Goal: Communication & Community: Answer question/provide support

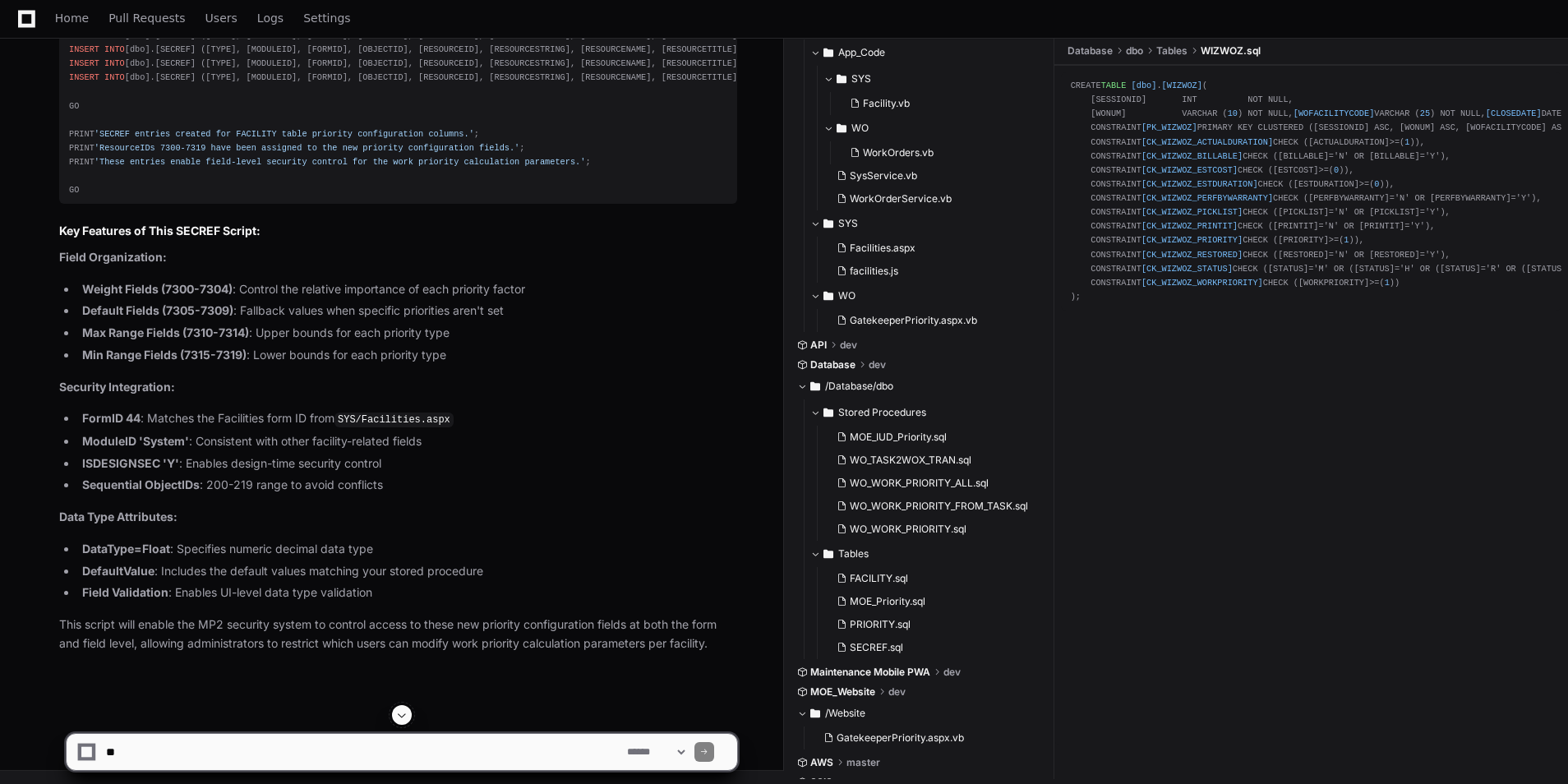
scroll to position [26545, 0]
click at [256, 197] on div "-- ============================================================================…" at bounding box center [398, 71] width 658 height 253
click at [328, 197] on div "-- ============================================================================…" at bounding box center [398, 71] width 658 height 253
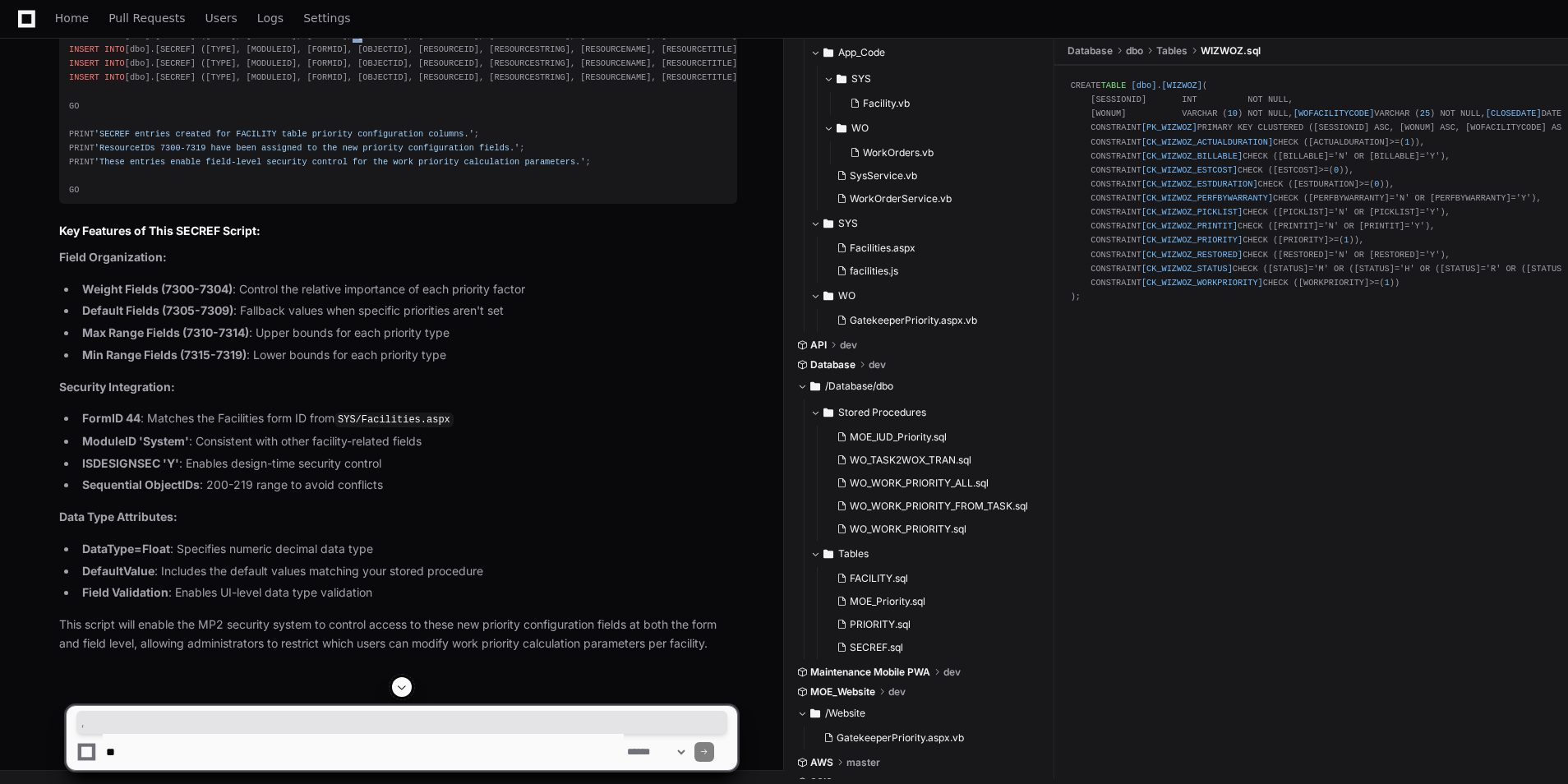
scroll to position [27545, 0]
click at [291, 742] on textarea at bounding box center [363, 751] width 521 height 36
type textarea "**********"
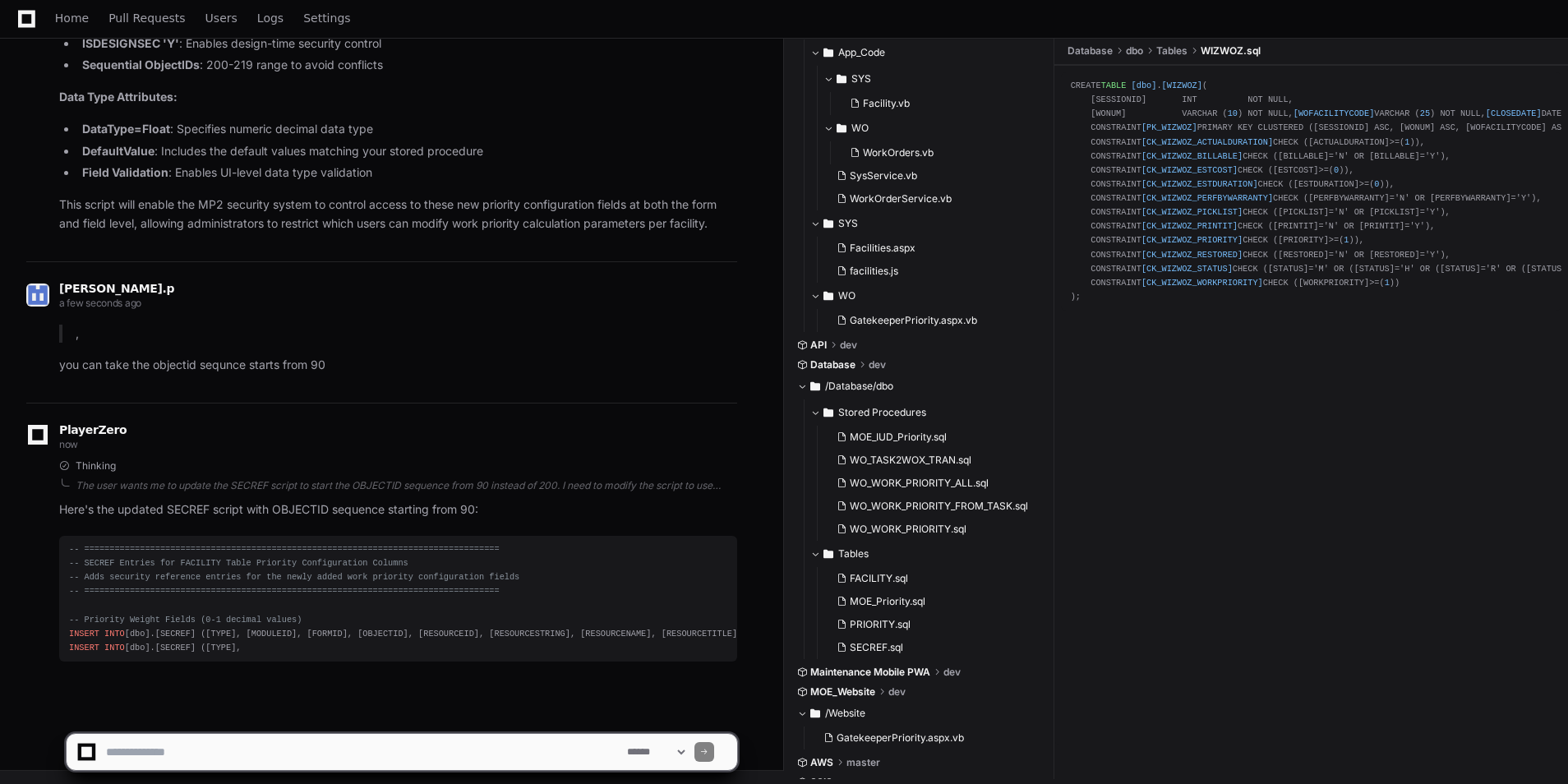
scroll to position [28176, 0]
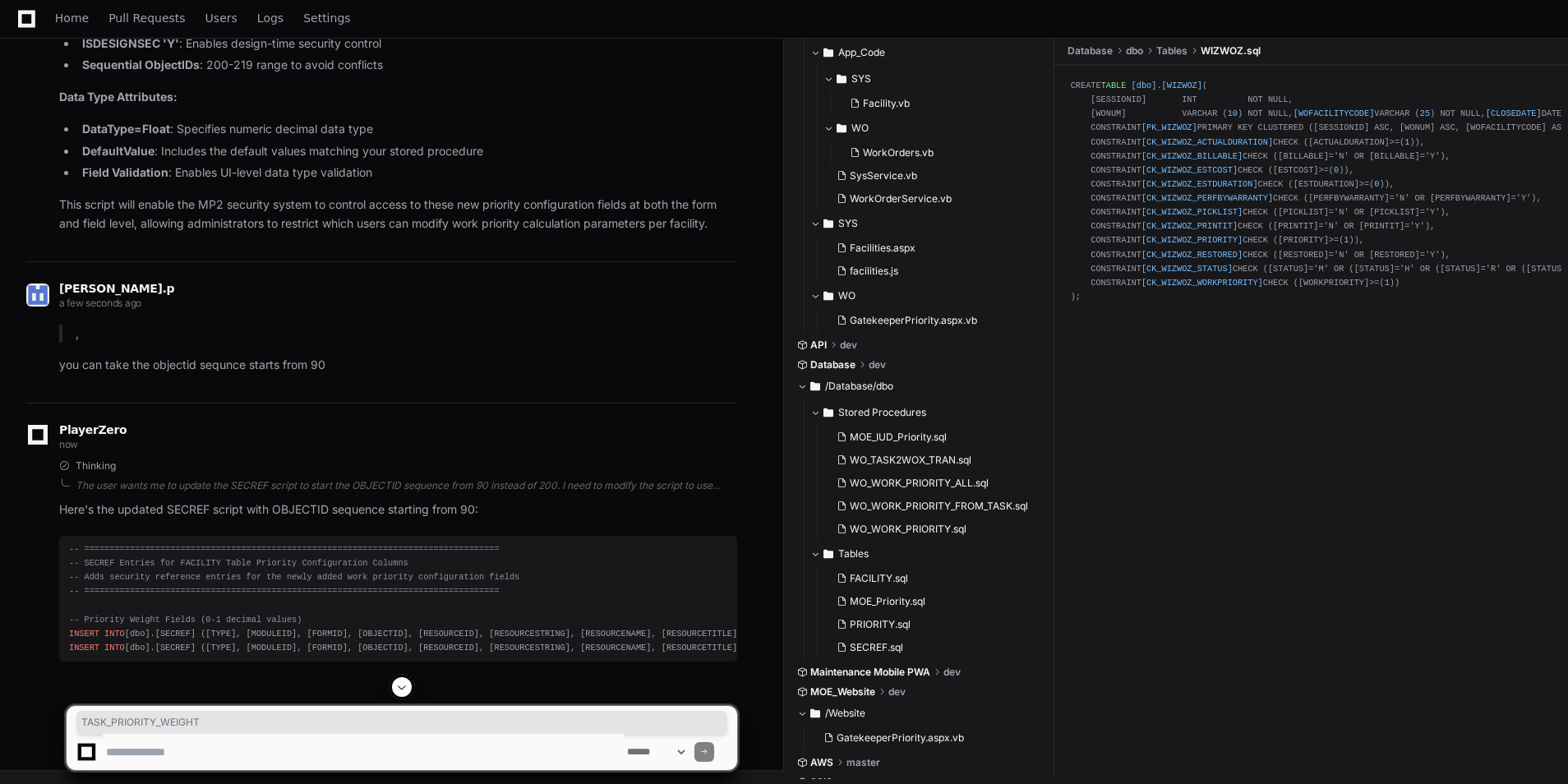
click at [373, 756] on textarea at bounding box center [363, 751] width 521 height 36
paste textarea "**********"
type textarea "**********"
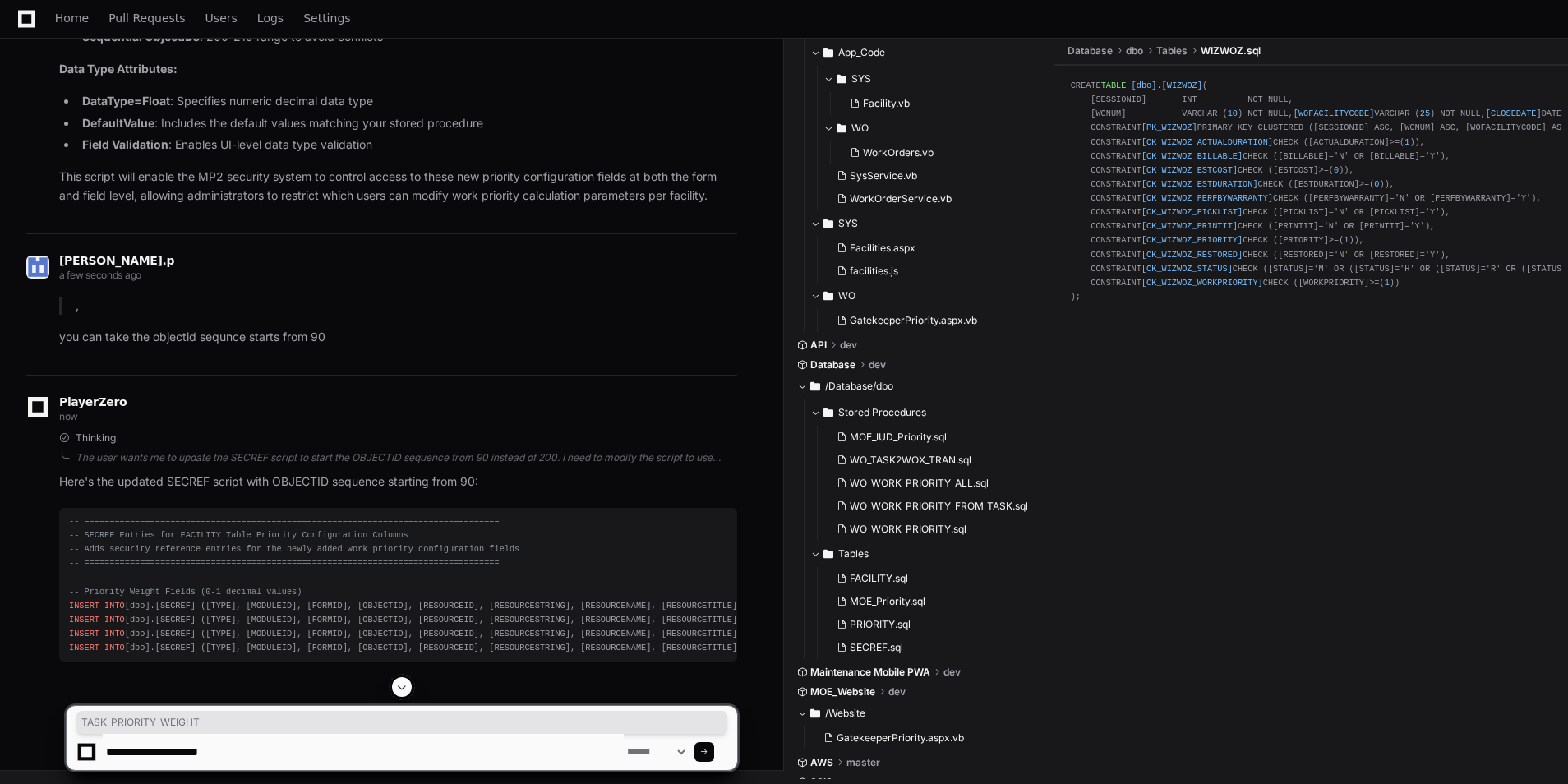
scroll to position [28640, 0]
click at [394, 684] on button at bounding box center [402, 687] width 20 height 20
click at [407, 687] on span at bounding box center [402, 687] width 13 height 13
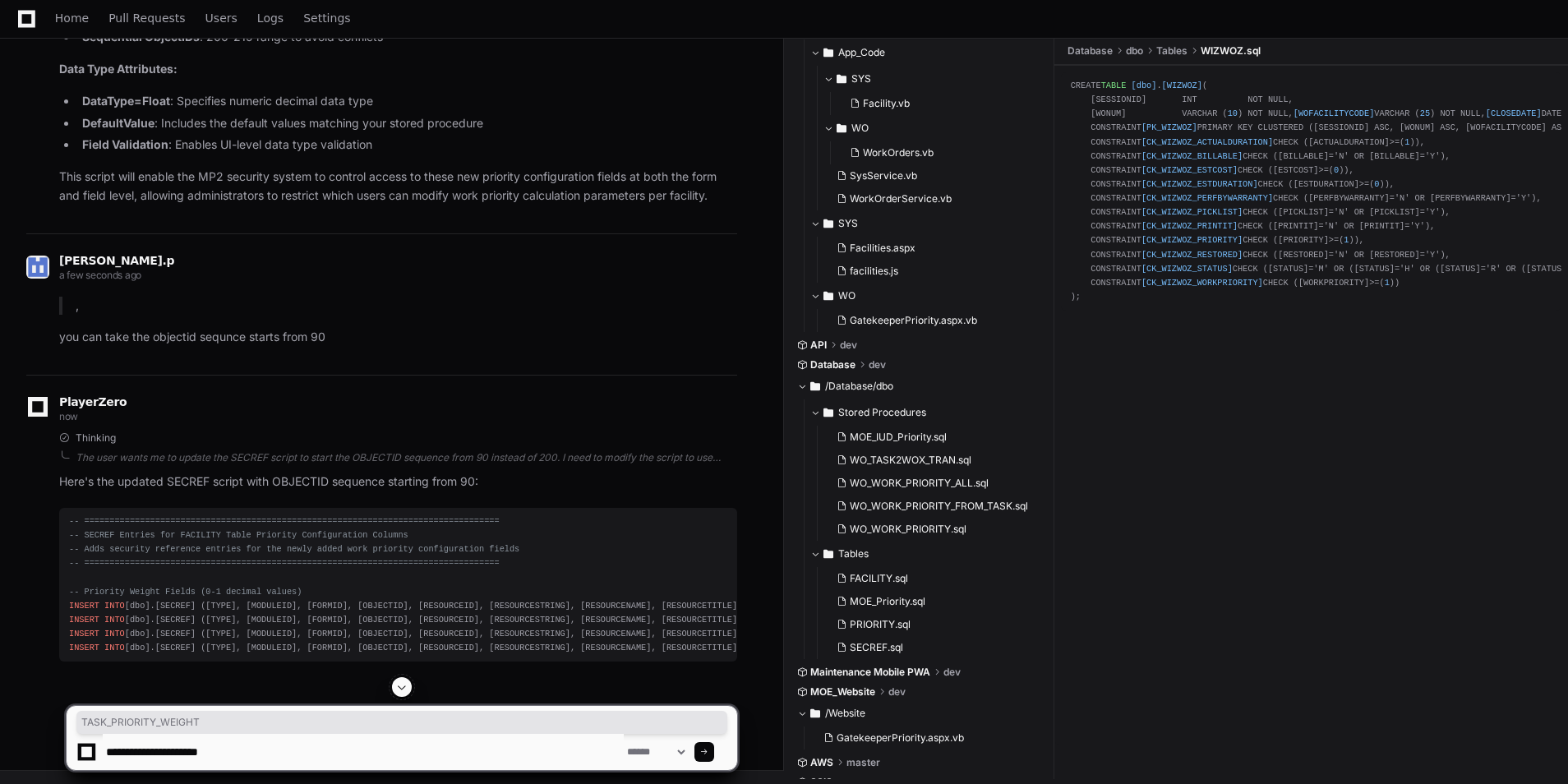
click at [399, 690] on span at bounding box center [402, 687] width 13 height 13
click at [407, 684] on span at bounding box center [402, 687] width 13 height 13
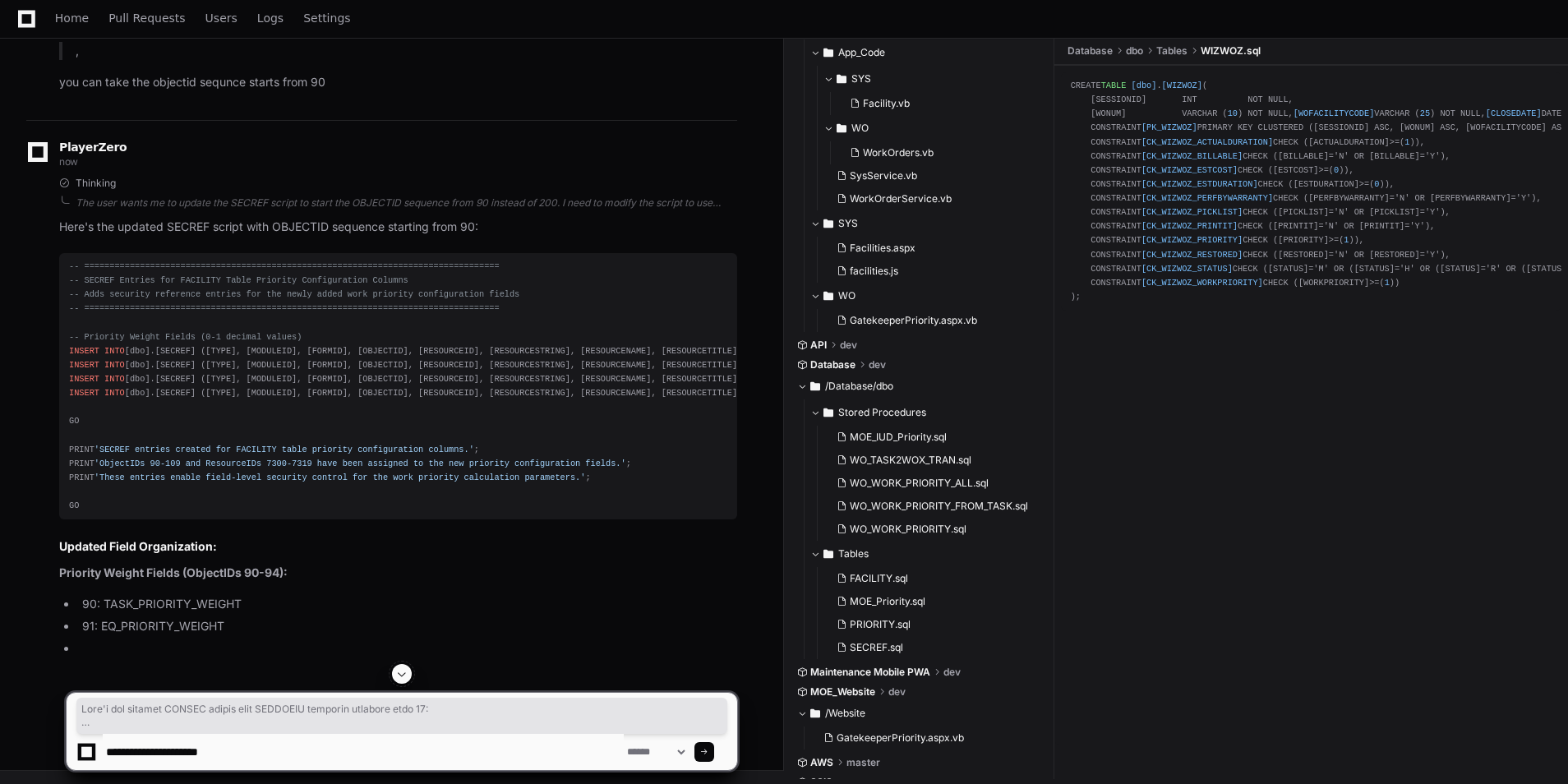
scroll to position [28811, 0]
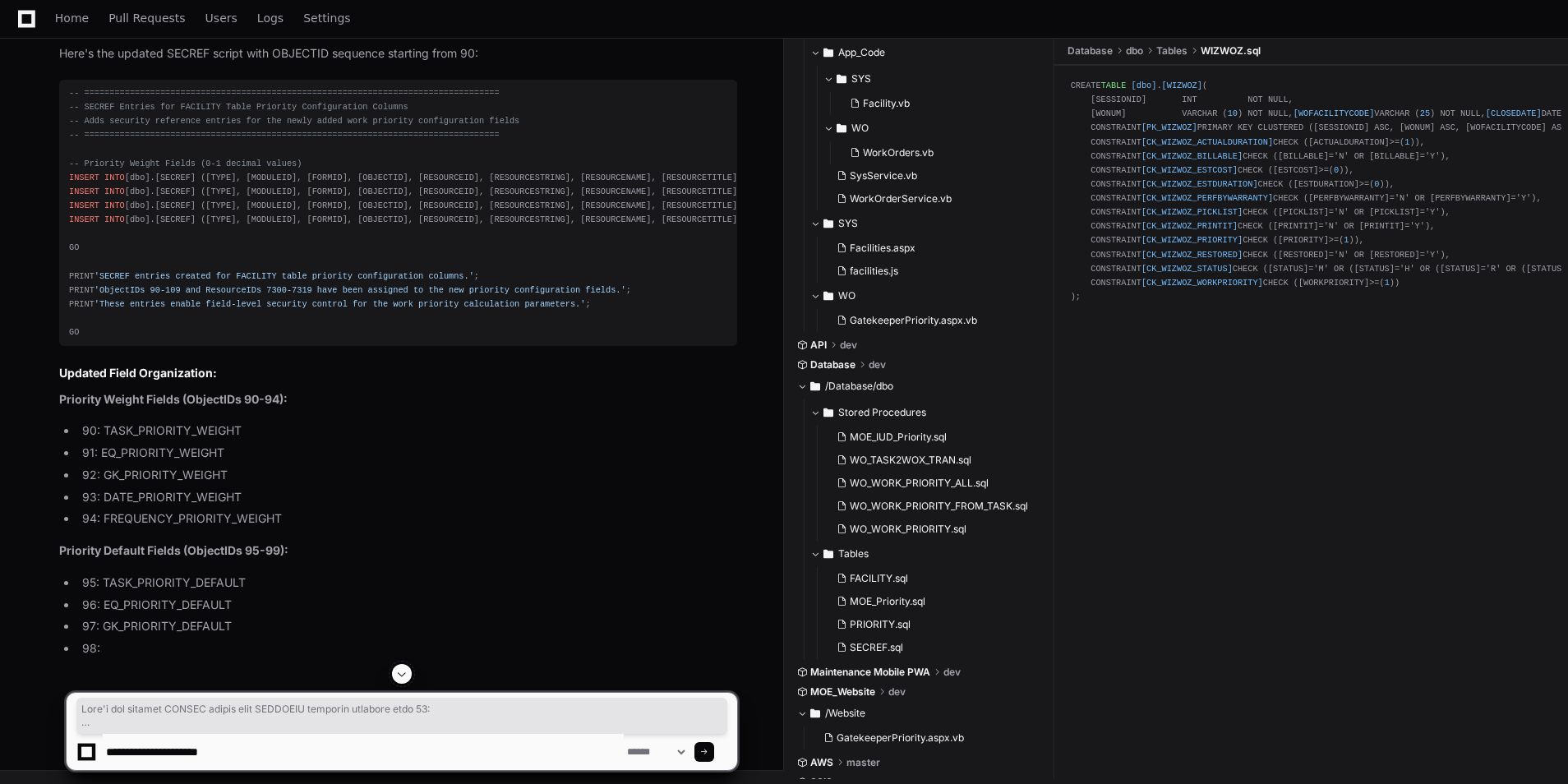
drag, startPoint x: 78, startPoint y: 672, endPoint x: 77, endPoint y: 561, distance: 111.0
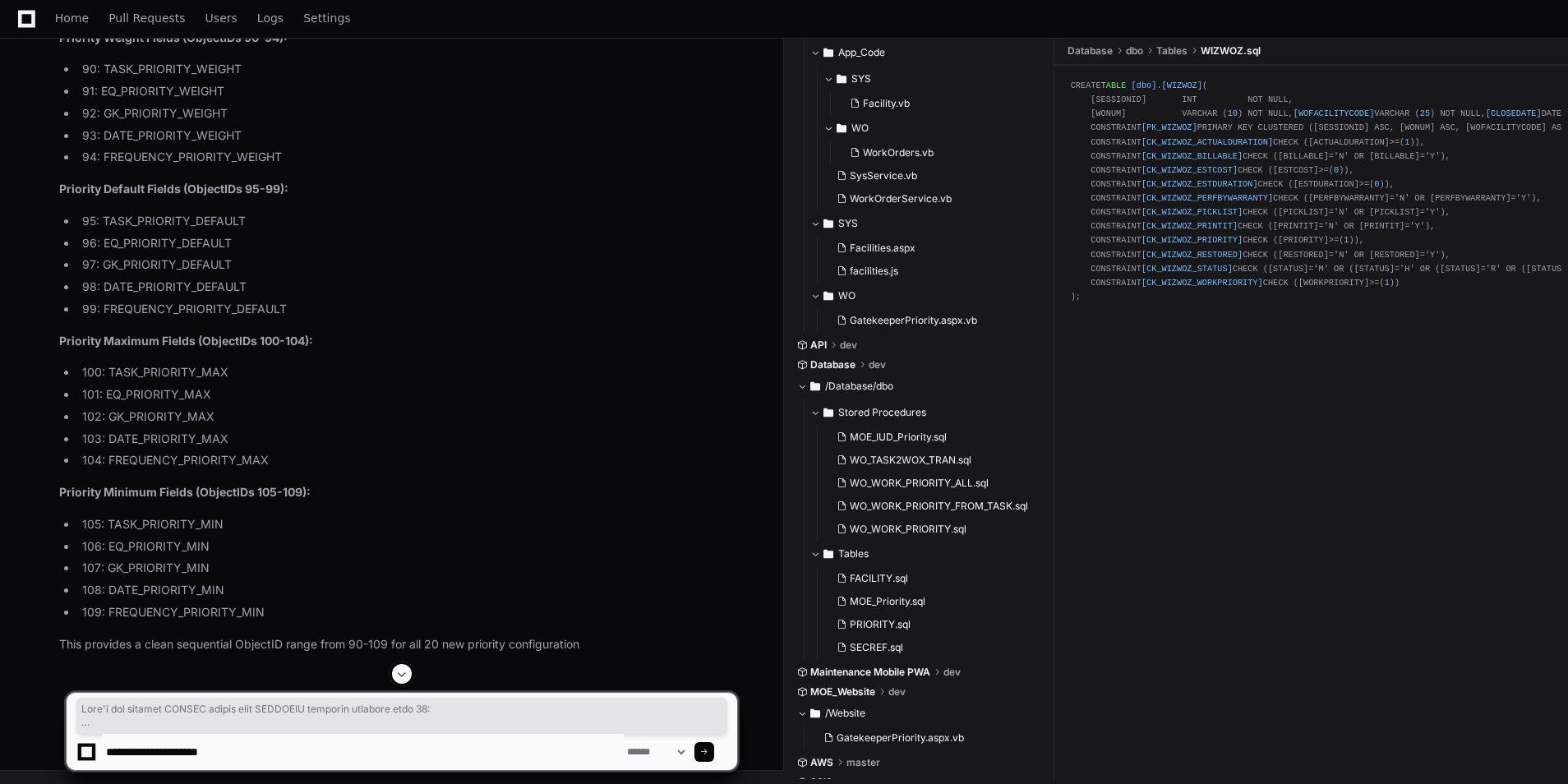
drag, startPoint x: 65, startPoint y: 277, endPoint x: 154, endPoint y: 680, distance: 412.7
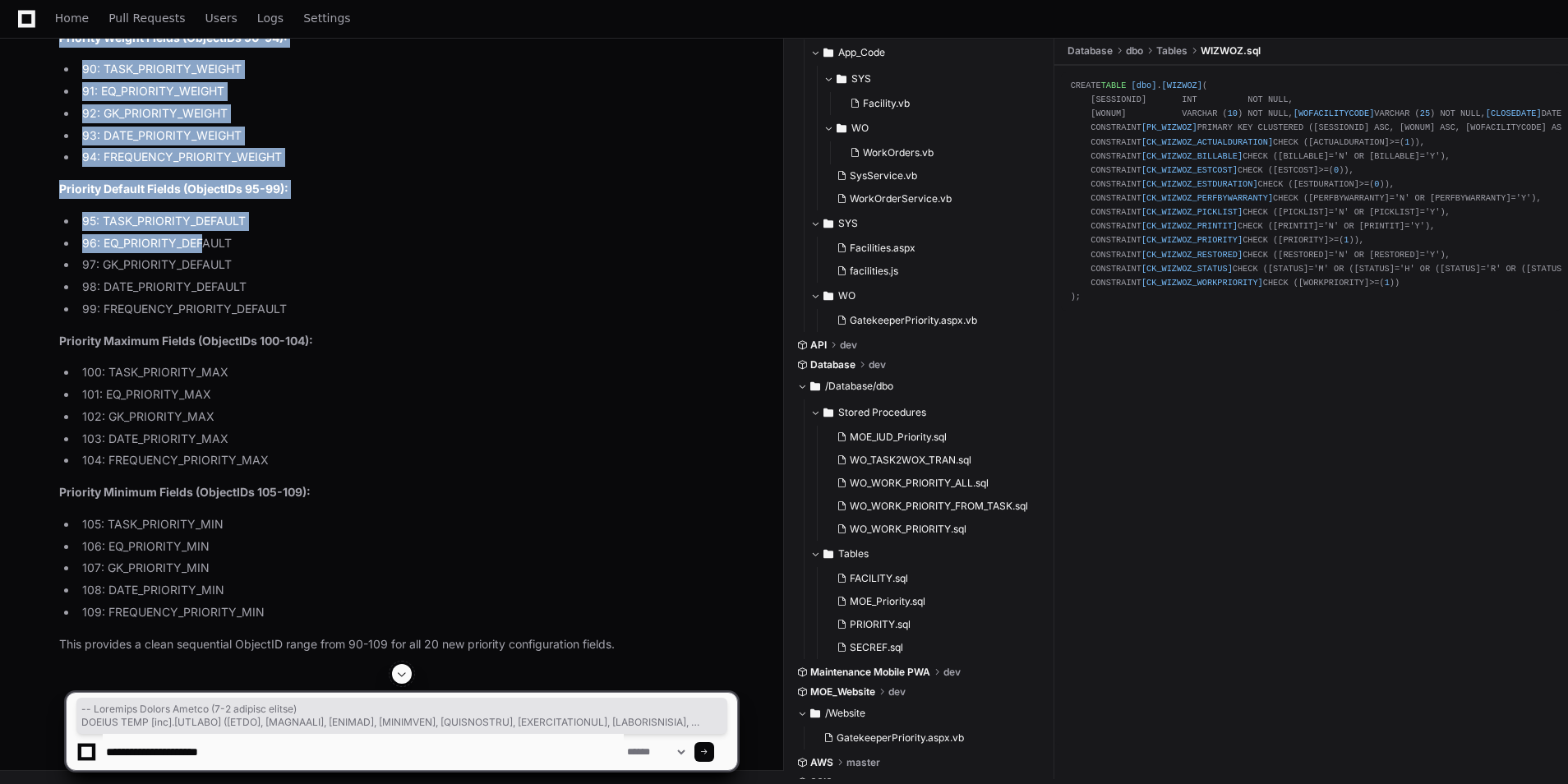
scroll to position [29303, 0]
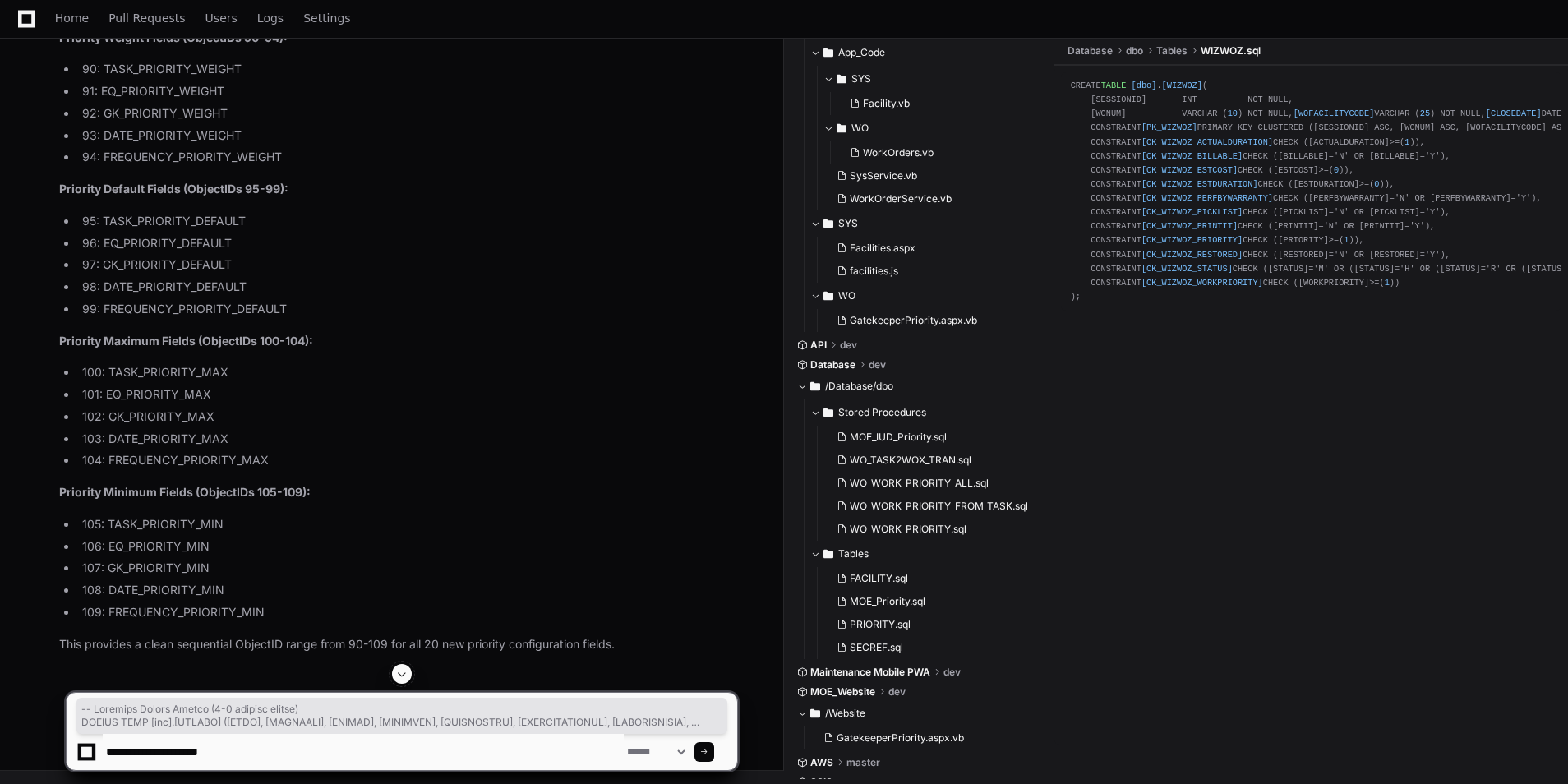
drag, startPoint x: 69, startPoint y: 347, endPoint x: 191, endPoint y: 188, distance: 200.4
copy div "-- Priority Weight Fields (0-1 decimal values) INSERT INTO [dbo].[SECREF] ([TYP…"
